Goal: Information Seeking & Learning: Learn about a topic

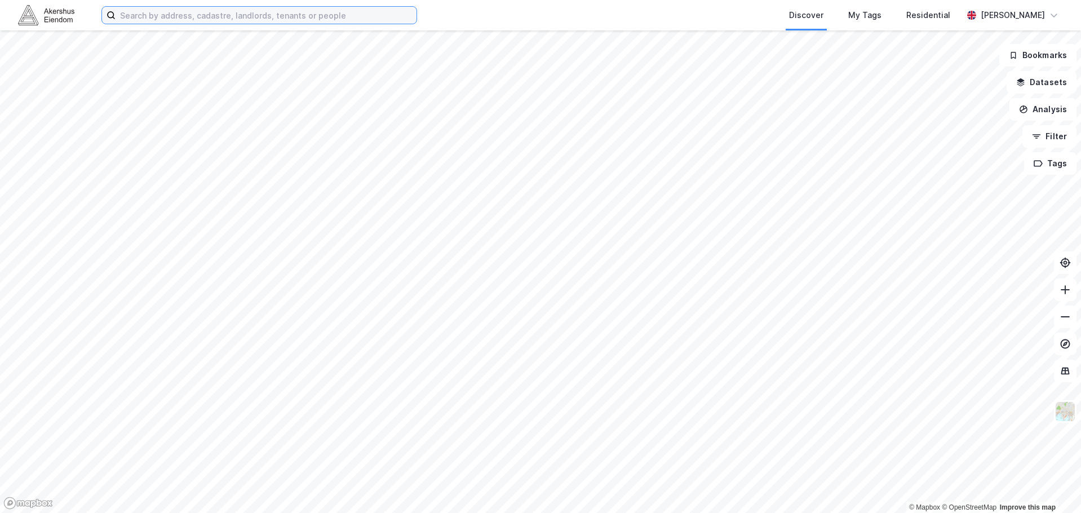
click at [170, 18] on input at bounding box center [265, 15] width 301 height 17
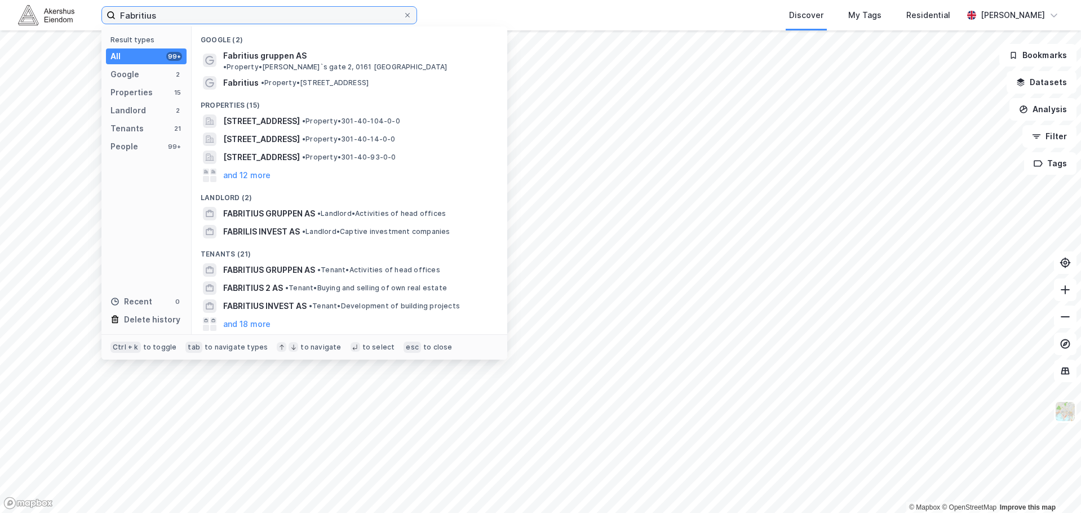
click at [205, 19] on input "Fabritius" at bounding box center [258, 15] width 287 height 17
type input "Berger"
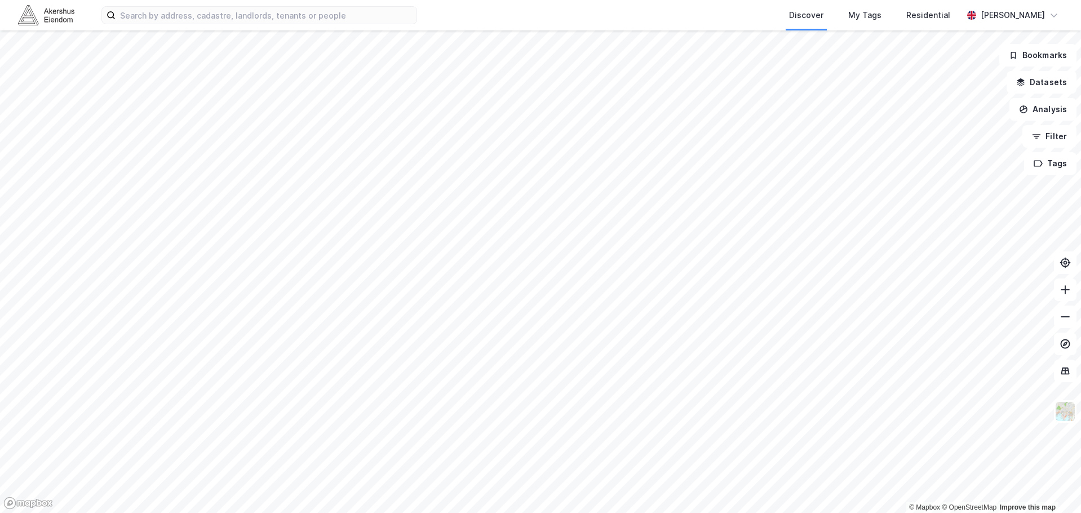
click at [305, 0] on div "Discover My Tags Residential [PERSON_NAME]" at bounding box center [540, 15] width 1081 height 30
click at [305, 14] on input at bounding box center [265, 15] width 301 height 17
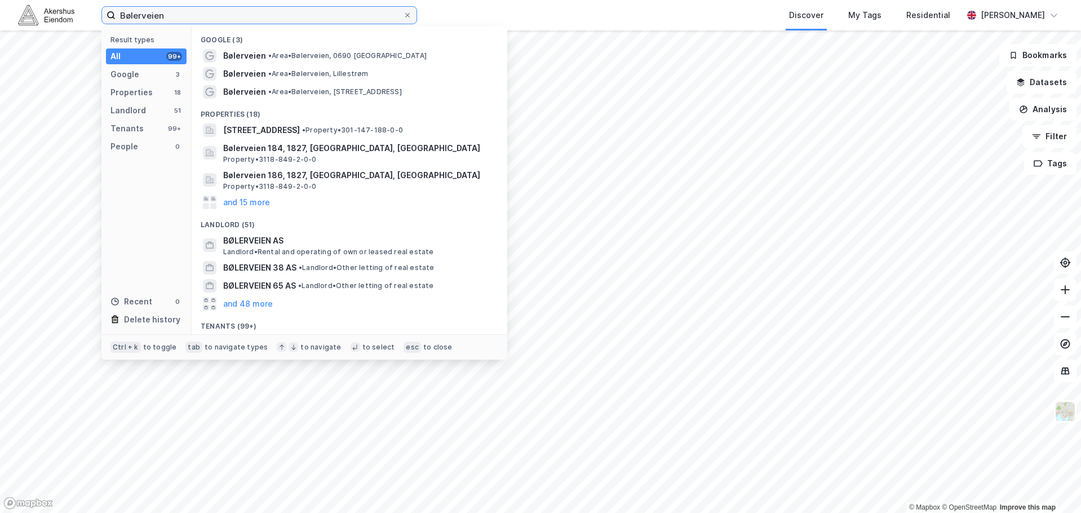
click at [244, 17] on input "Bølerveien" at bounding box center [258, 15] width 287 height 17
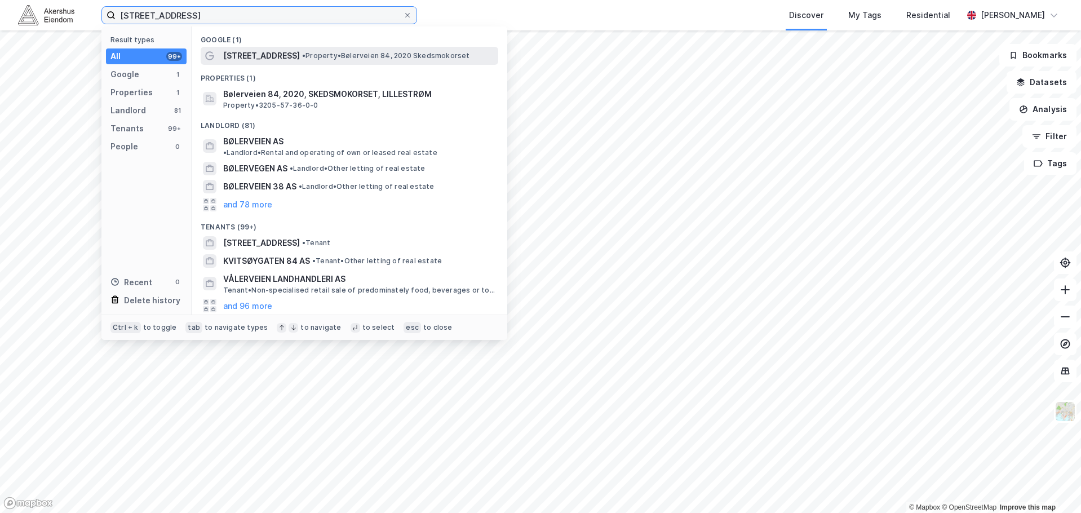
type input "[STREET_ADDRESS]"
click at [239, 51] on span "[STREET_ADDRESS]" at bounding box center [261, 56] width 77 height 14
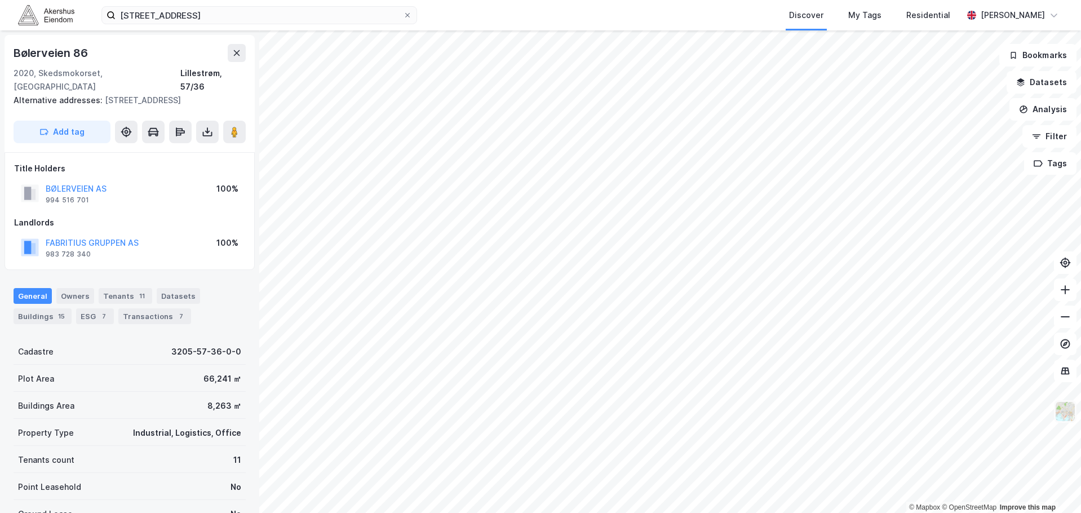
click at [1064, 415] on img at bounding box center [1064, 411] width 21 height 21
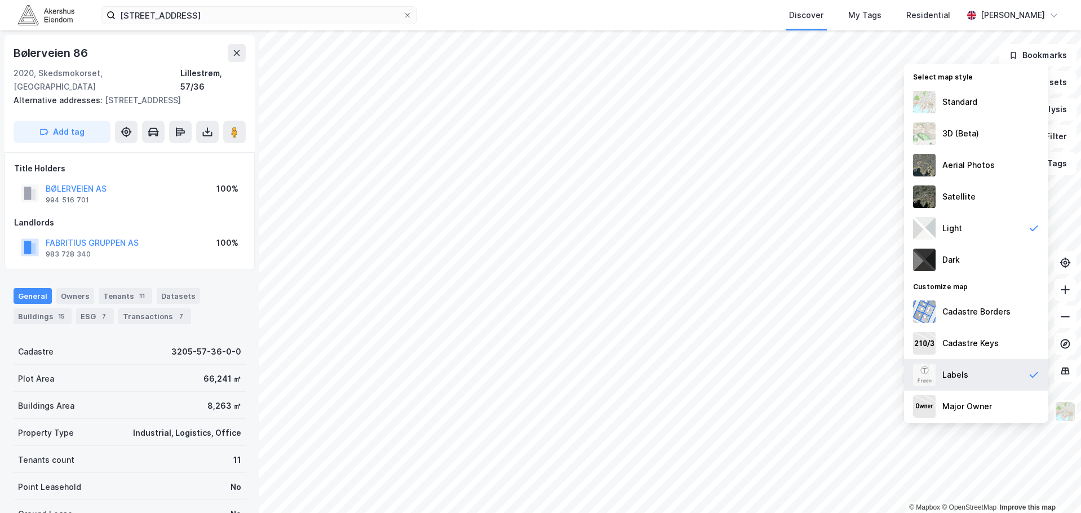
click at [974, 380] on div "Labels" at bounding box center [976, 375] width 144 height 32
click at [959, 99] on div "Standard" at bounding box center [959, 102] width 35 height 14
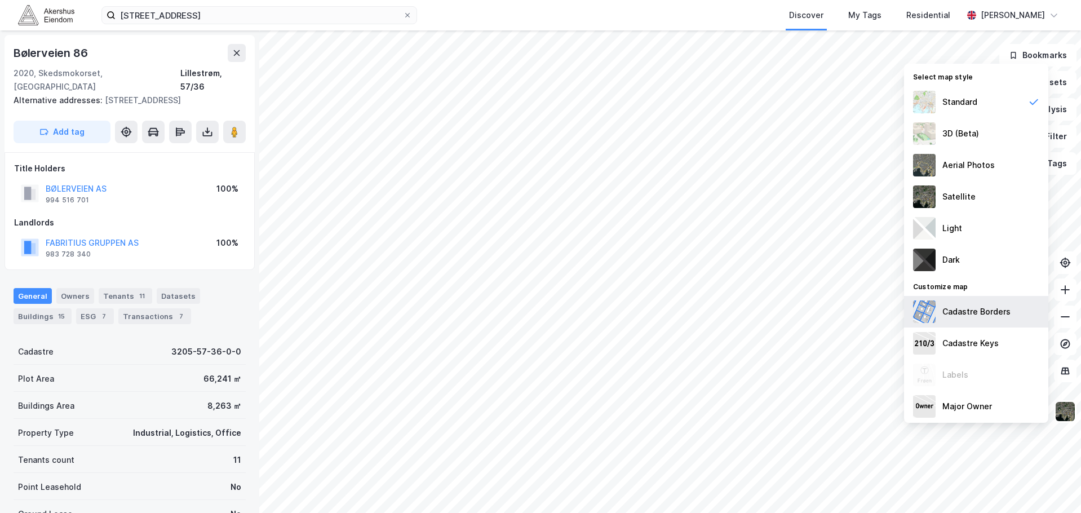
scroll to position [2, 0]
click at [1061, 411] on img at bounding box center [1064, 411] width 21 height 21
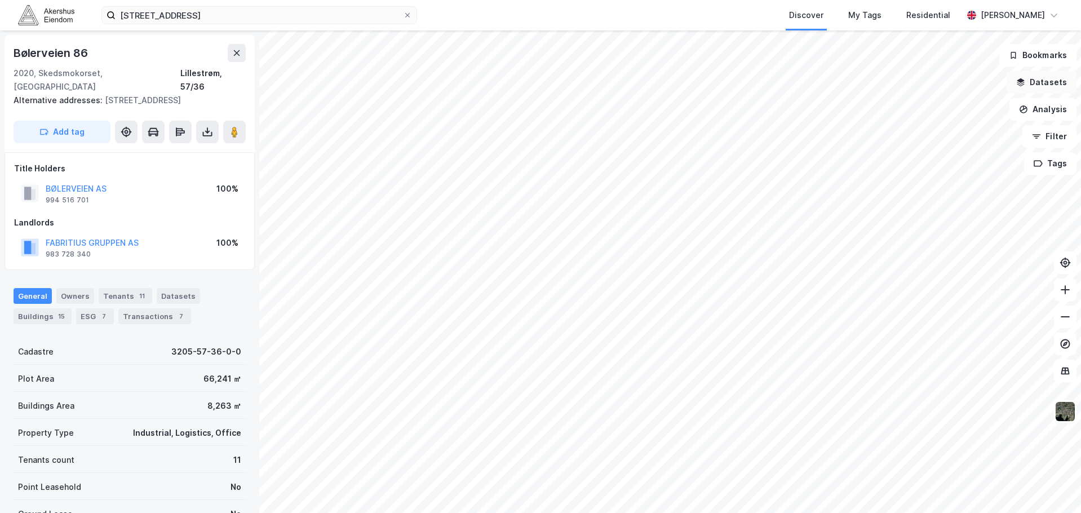
click at [1050, 85] on button "Datasets" at bounding box center [1041, 82] width 70 height 23
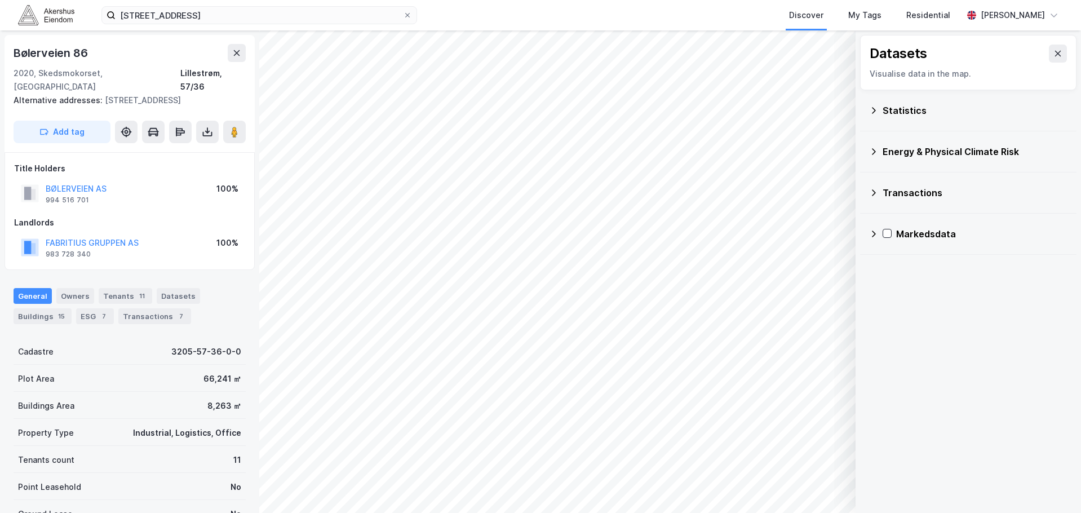
click at [871, 114] on icon at bounding box center [873, 110] width 9 height 9
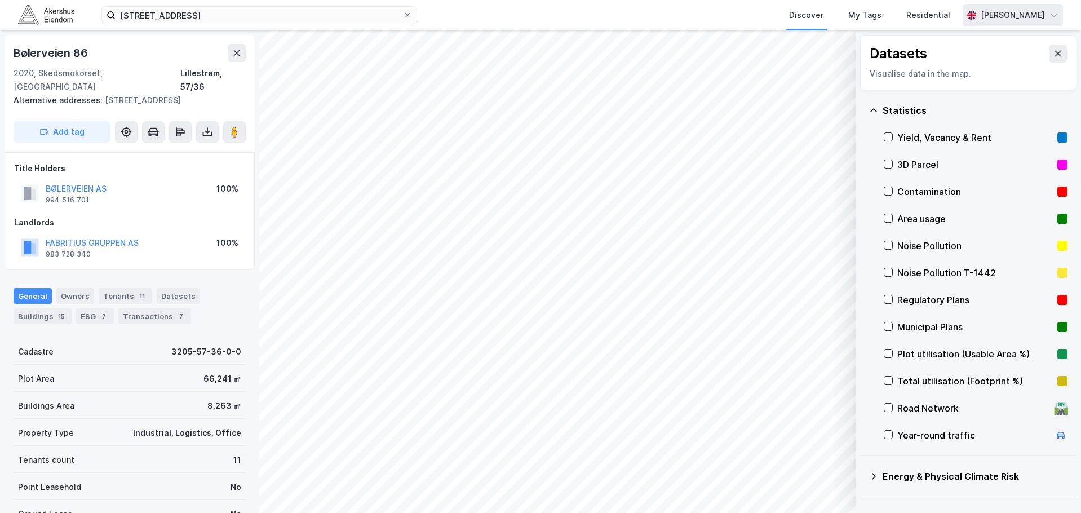
click at [1037, 16] on div "[PERSON_NAME]" at bounding box center [1012, 15] width 64 height 14
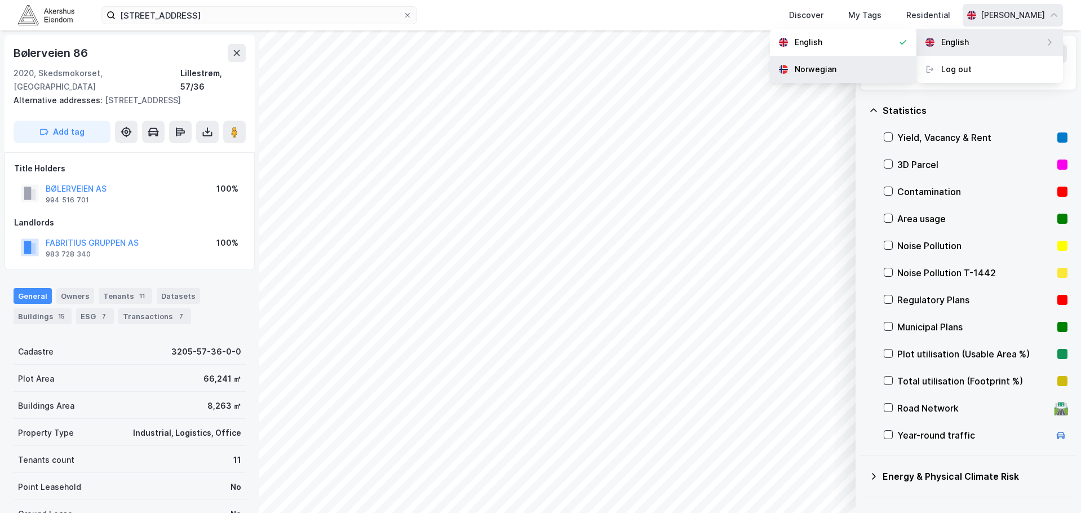
click at [833, 59] on div "Norwegian" at bounding box center [843, 69] width 146 height 27
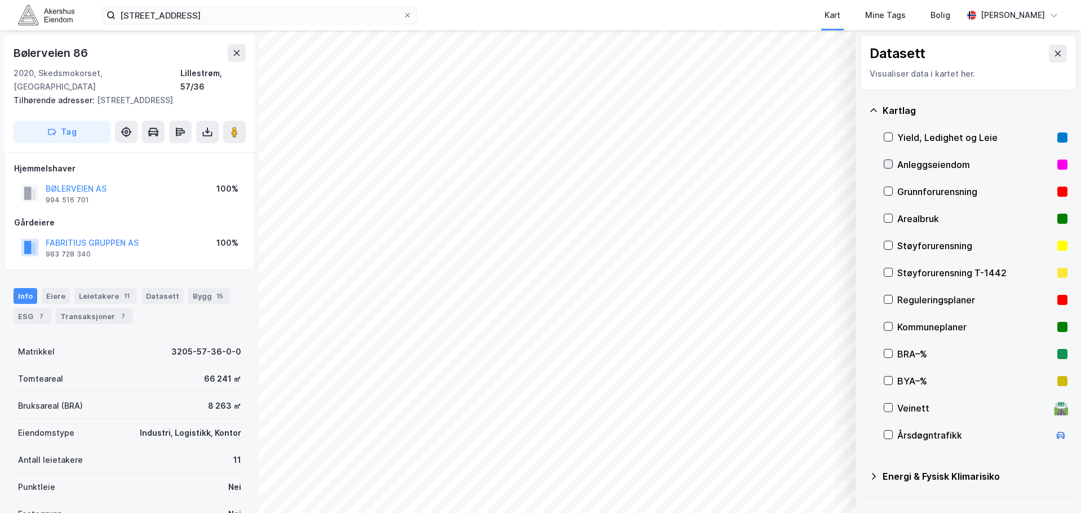
click at [891, 167] on icon at bounding box center [888, 164] width 8 height 8
click at [886, 166] on icon at bounding box center [888, 164] width 8 height 8
click at [913, 293] on div "Reguleringsplaner" at bounding box center [974, 300] width 155 height 14
click at [1048, 55] on button at bounding box center [1057, 54] width 18 height 18
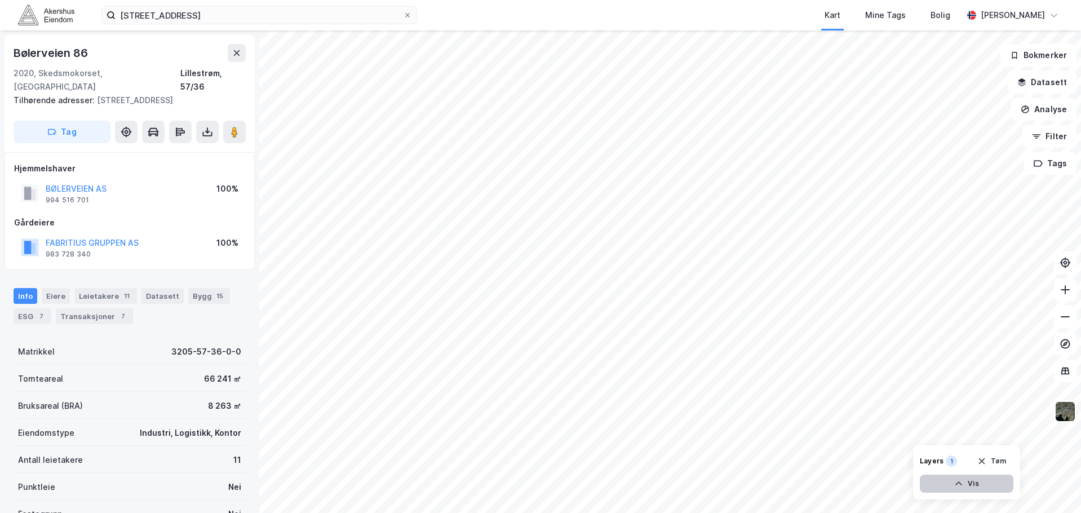
click at [954, 488] on button "Vis" at bounding box center [966, 483] width 94 height 18
click at [891, 460] on div "Reguleringsplaner" at bounding box center [914, 463] width 64 height 9
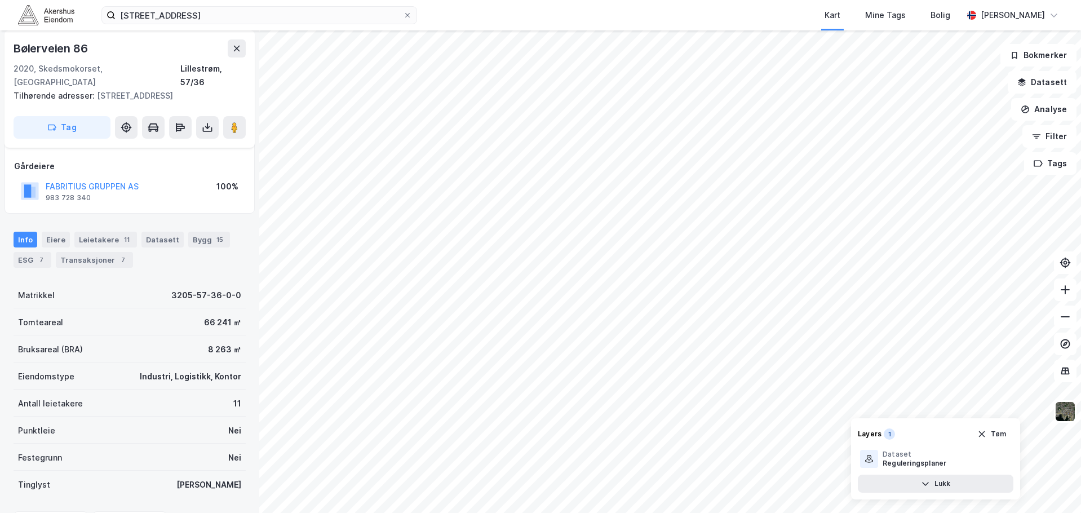
scroll to position [0, 0]
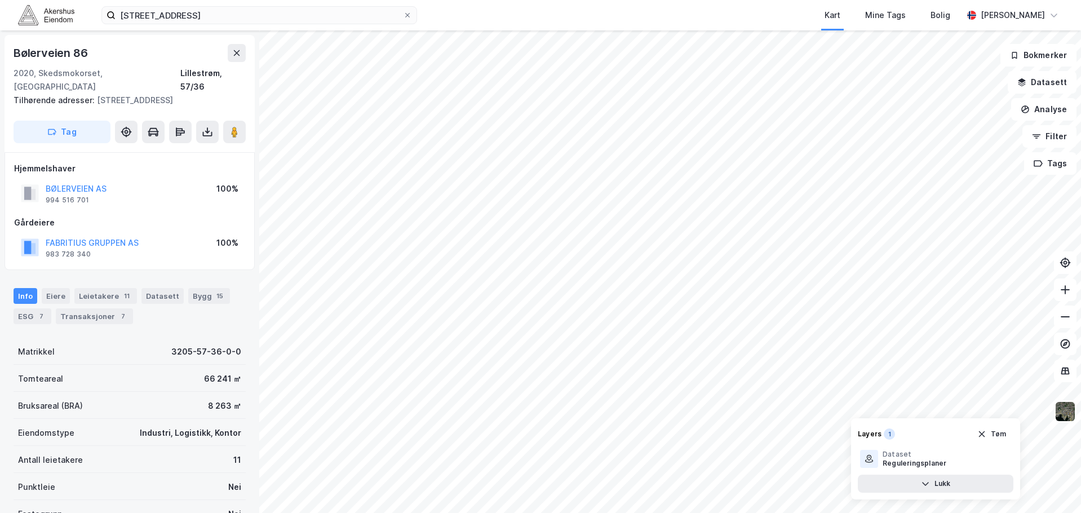
drag, startPoint x: 63, startPoint y: 100, endPoint x: 12, endPoint y: 70, distance: 58.4
click at [12, 70] on div "Bølerveien 86 2020, Skedsmokorset, [GEOGRAPHIC_DATA], 57/36 Tilhørende adresser…" at bounding box center [130, 93] width 250 height 117
click at [12, 69] on div "Bølerveien 86 2020, Skedsmokorset, [GEOGRAPHIC_DATA], 57/36 Tilhørende adresser…" at bounding box center [130, 93] width 250 height 117
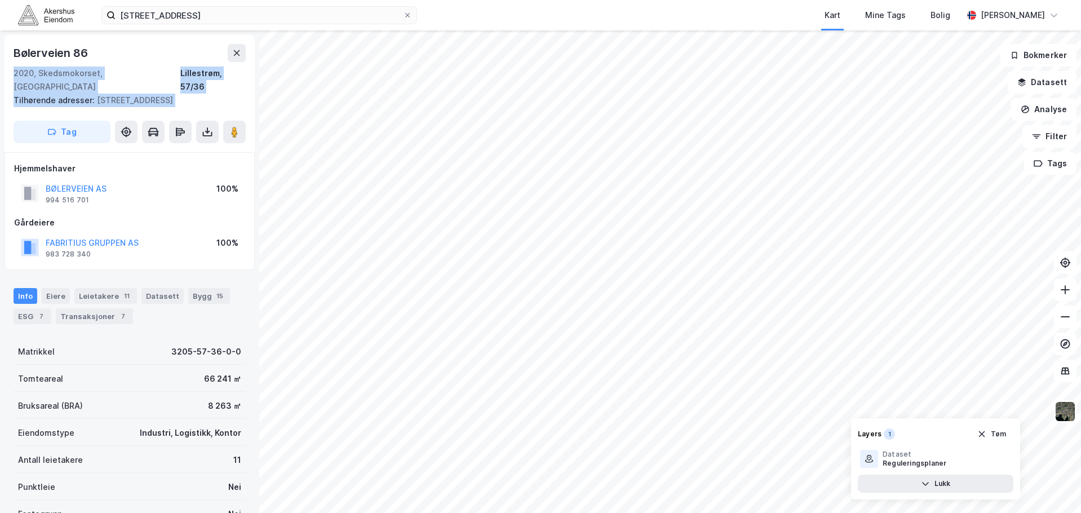
drag, startPoint x: 12, startPoint y: 69, endPoint x: 86, endPoint y: 112, distance: 85.3
click at [86, 112] on div "Bølerveien 86 2020, Skedsmokorset, [GEOGRAPHIC_DATA], 57/36 Tilhørende adresser…" at bounding box center [130, 93] width 250 height 117
drag, startPoint x: 29, startPoint y: 85, endPoint x: 15, endPoint y: 73, distance: 18.5
click at [15, 73] on div "Bølerveien 86 2020, Skedsmokorset, [GEOGRAPHIC_DATA], 57/36 Tilhørende adresser…" at bounding box center [130, 93] width 250 height 117
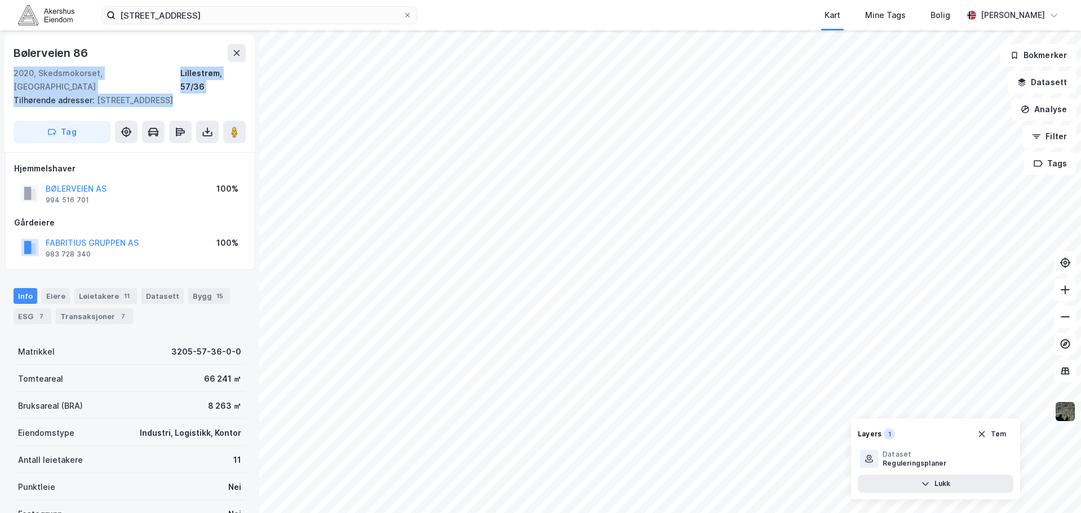
click at [15, 73] on div "2020, Skedsmokorset, [GEOGRAPHIC_DATA]" at bounding box center [97, 79] width 167 height 27
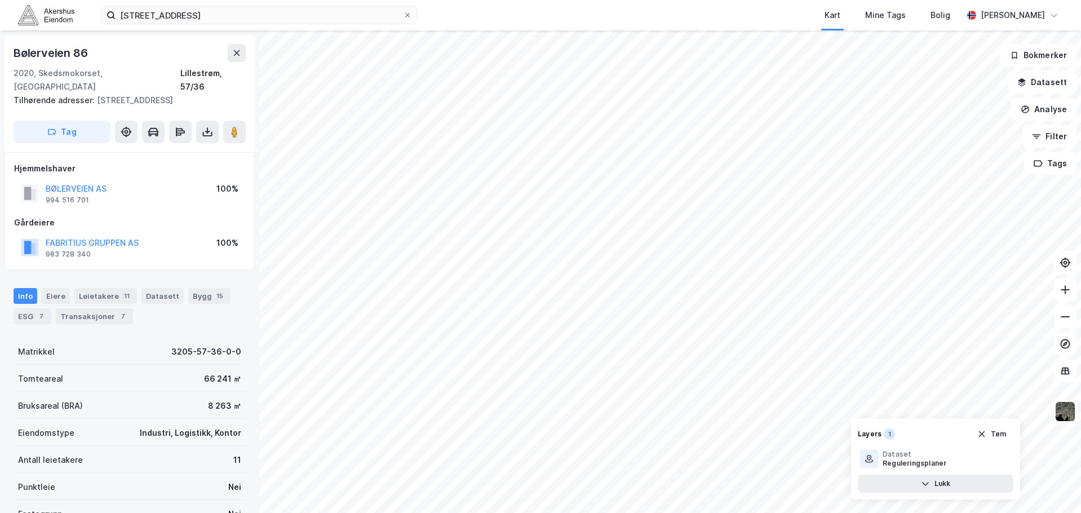
drag, startPoint x: 15, startPoint y: 73, endPoint x: 63, endPoint y: 106, distance: 58.0
click at [63, 106] on div "Bølerveien 86 2020, Skedsmokorset, [GEOGRAPHIC_DATA], 57/36 Tilhørende adresser…" at bounding box center [130, 93] width 250 height 117
click at [63, 106] on div "Tilhørende adresser: [STREET_ADDRESS]" at bounding box center [125, 101] width 223 height 14
